Goal: Information Seeking & Learning: Check status

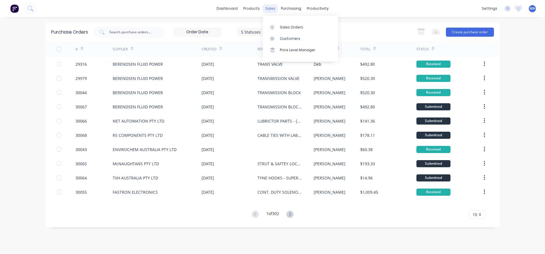
click at [274, 8] on div "sales" at bounding box center [271, 8] width 16 height 9
click at [284, 25] on div "Sales Orders" at bounding box center [291, 27] width 23 height 5
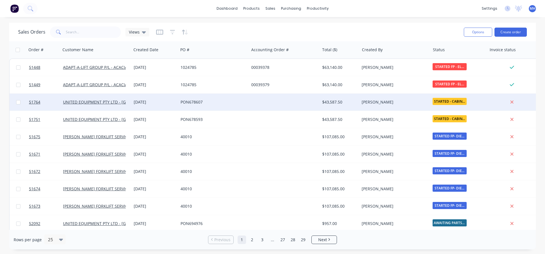
click at [82, 105] on div "UNITED EQUIPMENT PTY LTD - [GEOGRAPHIC_DATA]" at bounding box center [96, 101] width 71 height 17
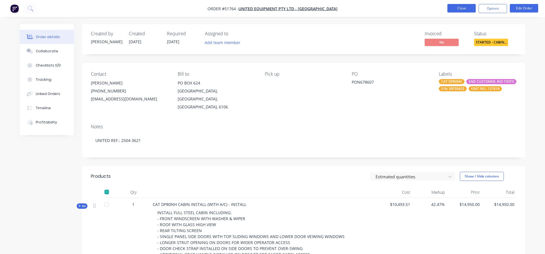
click at [467, 10] on button "Close" at bounding box center [462, 8] width 28 height 9
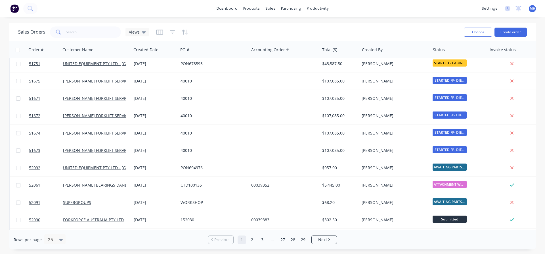
scroll to position [65, 0]
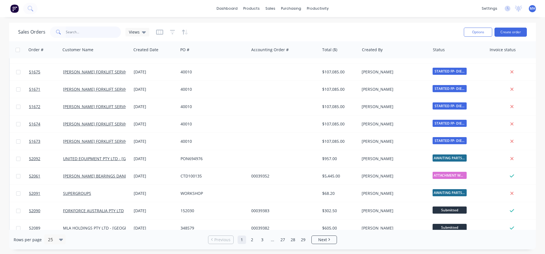
click at [83, 34] on input "text" at bounding box center [93, 31] width 55 height 11
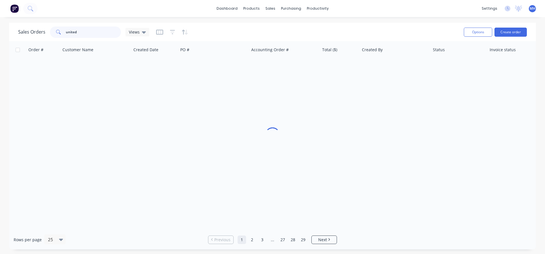
scroll to position [0, 0]
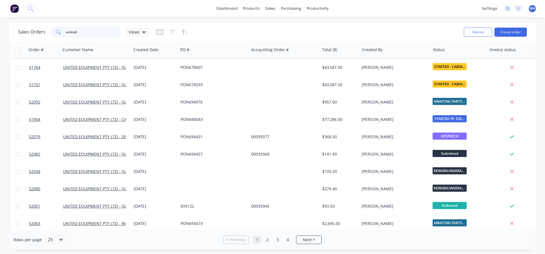
drag, startPoint x: 83, startPoint y: 33, endPoint x: 57, endPoint y: 31, distance: 26.8
click at [66, 31] on input "united" at bounding box center [93, 31] width 55 height 11
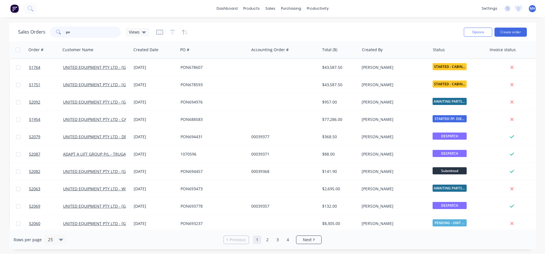
type input "p"
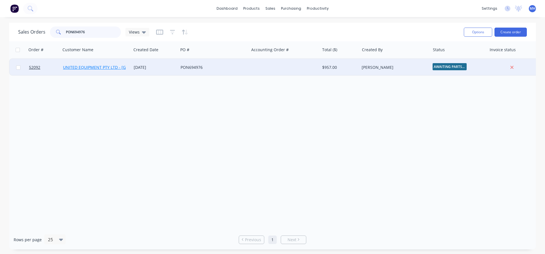
type input "PON694976"
click at [110, 67] on link "UNITED EQUIPMENT PTY LTD - [GEOGRAPHIC_DATA]" at bounding box center [112, 66] width 98 height 5
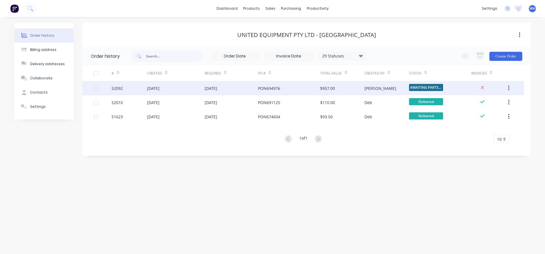
click at [141, 91] on div "52092" at bounding box center [130, 88] width 36 height 14
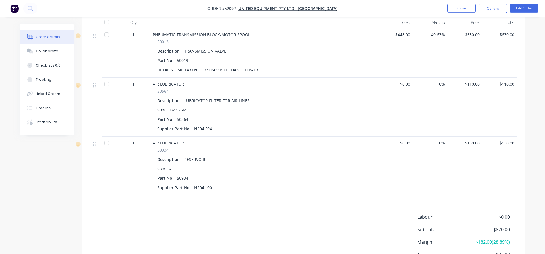
scroll to position [174, 0]
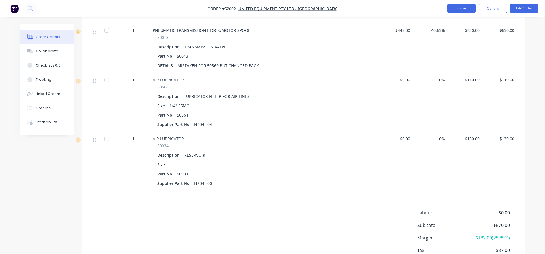
click at [463, 10] on button "Close" at bounding box center [462, 8] width 28 height 9
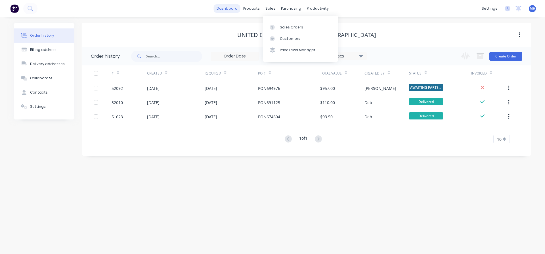
click at [234, 8] on link "dashboard" at bounding box center [227, 8] width 27 height 9
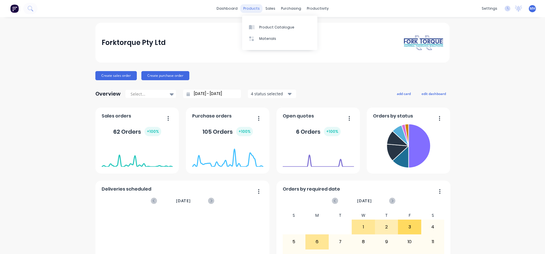
click at [250, 10] on div "products" at bounding box center [252, 8] width 22 height 9
click at [296, 28] on div "Purchase Orders" at bounding box center [310, 27] width 30 height 5
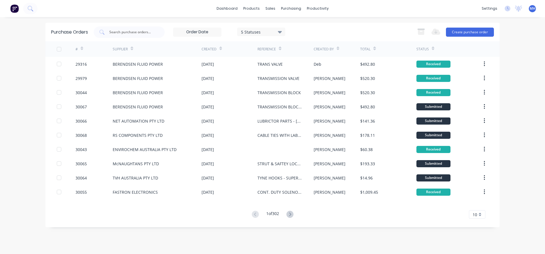
click at [116, 48] on div "Supplier" at bounding box center [120, 49] width 15 height 5
click at [125, 34] on input "text" at bounding box center [132, 32] width 47 height 6
type input "29964"
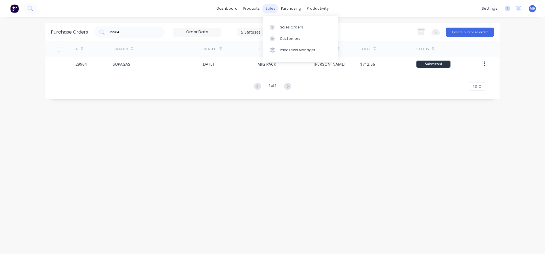
click at [272, 10] on div "sales" at bounding box center [271, 8] width 16 height 9
click at [288, 27] on div "Sales Orders" at bounding box center [291, 27] width 23 height 5
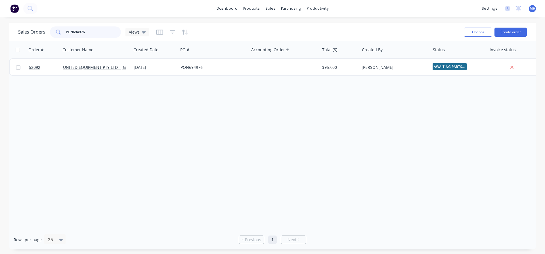
drag, startPoint x: 88, startPoint y: 30, endPoint x: 48, endPoint y: 31, distance: 40.3
click at [66, 31] on input "PON694976" at bounding box center [93, 31] width 55 height 11
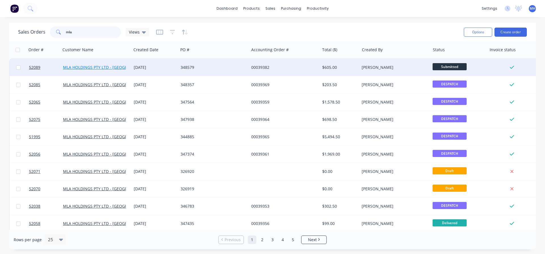
type input "mla"
click at [94, 69] on link "MLA HOLDINGS PTY LTD - [GEOGRAPHIC_DATA]" at bounding box center [107, 66] width 89 height 5
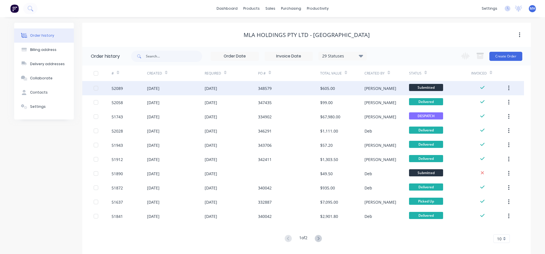
click at [153, 88] on div "[DATE]" at bounding box center [153, 88] width 12 height 6
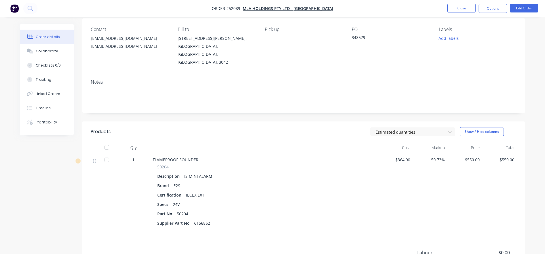
scroll to position [109, 0]
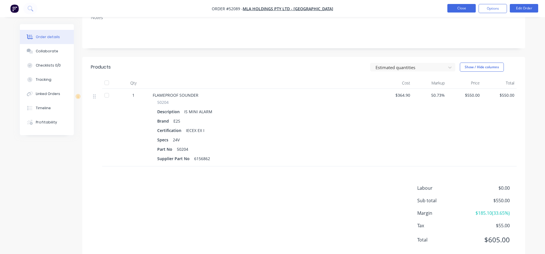
click at [463, 5] on button "Close" at bounding box center [462, 8] width 28 height 9
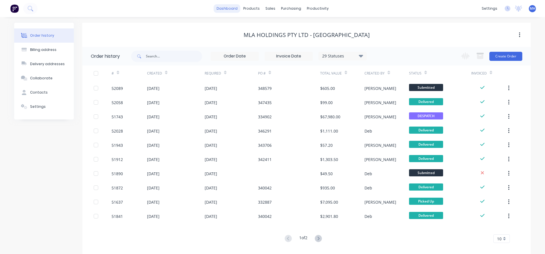
click at [226, 11] on link "dashboard" at bounding box center [227, 8] width 27 height 9
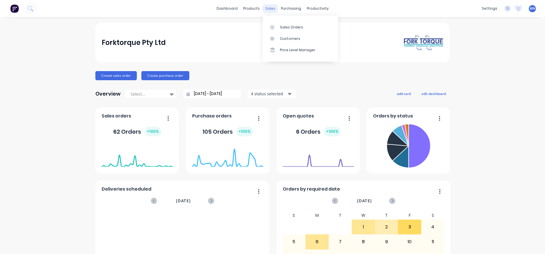
click at [271, 11] on div "sales" at bounding box center [271, 8] width 16 height 9
click at [301, 29] on link "Sales Orders" at bounding box center [300, 26] width 75 height 11
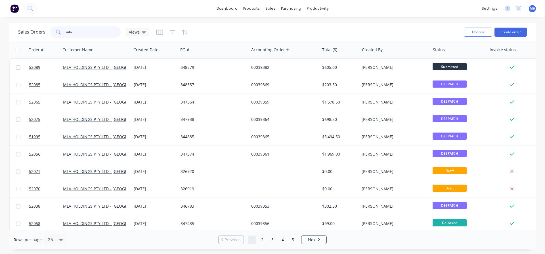
drag, startPoint x: 91, startPoint y: 32, endPoint x: 35, endPoint y: 27, distance: 56.4
click at [66, 30] on input "mla" at bounding box center [93, 31] width 55 height 11
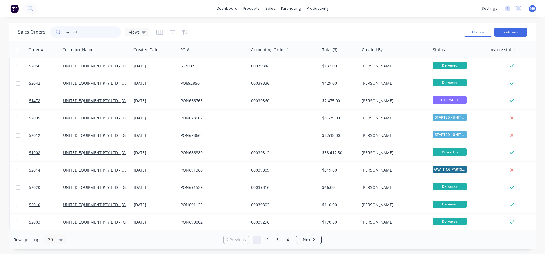
scroll to position [262, 0]
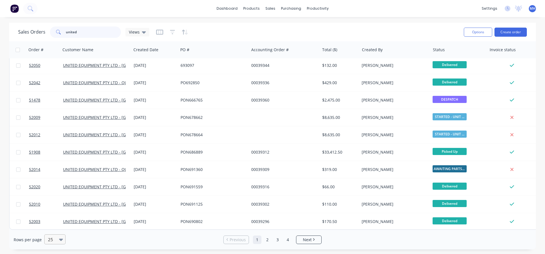
type input "united"
click at [61, 241] on icon at bounding box center [61, 239] width 4 height 6
click at [54, 227] on div "100" at bounding box center [53, 225] width 21 height 11
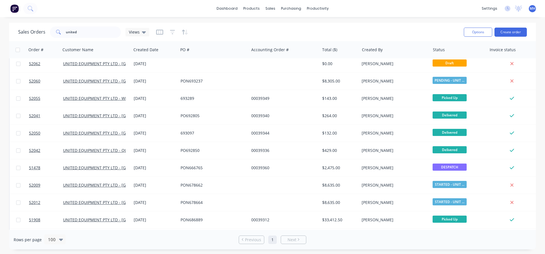
scroll to position [0, 0]
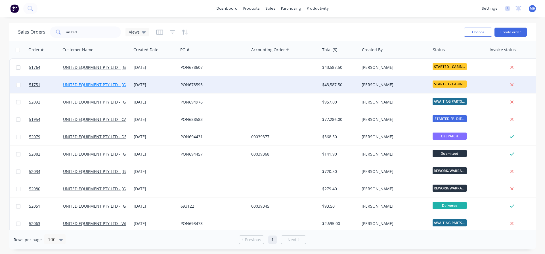
click at [99, 86] on link "UNITED EQUIPMENT PTY LTD - [GEOGRAPHIC_DATA]" at bounding box center [112, 84] width 98 height 5
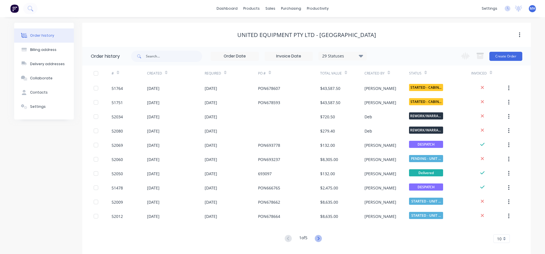
click at [322, 239] on icon at bounding box center [318, 238] width 7 height 7
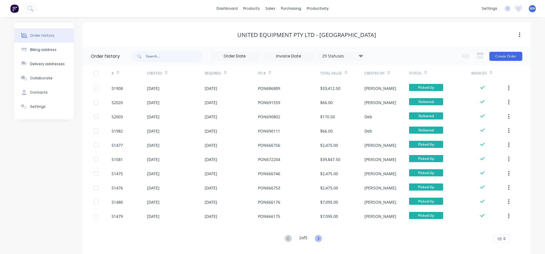
click at [319, 238] on icon at bounding box center [318, 238] width 7 height 7
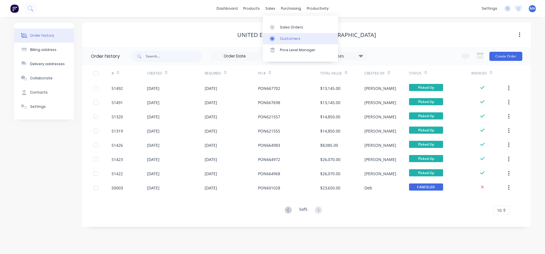
click at [287, 40] on div "Customers" at bounding box center [290, 38] width 20 height 5
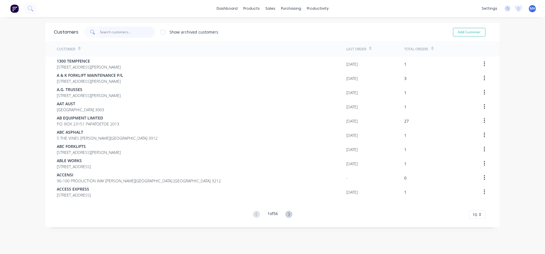
click at [123, 33] on input "text" at bounding box center [127, 31] width 55 height 11
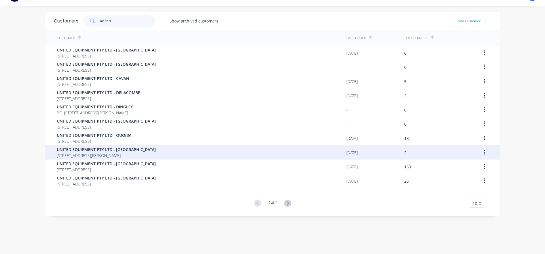
scroll to position [11, 0]
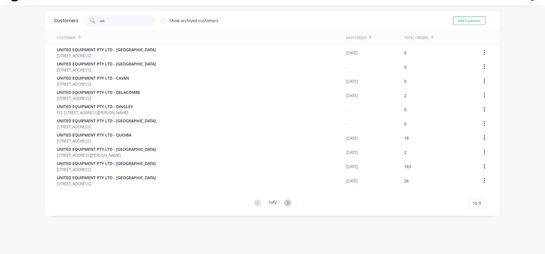
type input "u"
